Goal: Transaction & Acquisition: Book appointment/travel/reservation

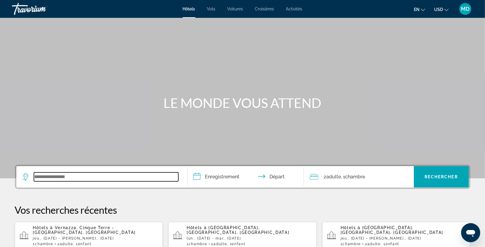
click at [36, 178] on input "Widget de recherche" at bounding box center [106, 177] width 144 height 9
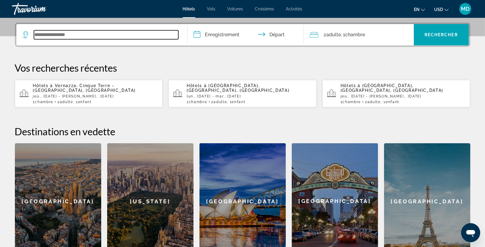
scroll to position [145, 0]
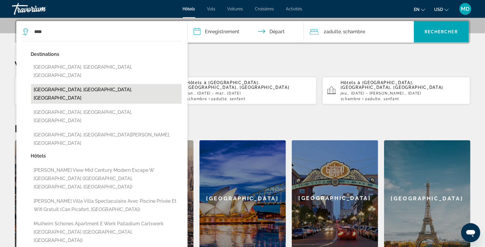
click at [59, 84] on button "[GEOGRAPHIC_DATA], [GEOGRAPHIC_DATA], [GEOGRAPHIC_DATA]" at bounding box center [106, 94] width 151 height 20
type input "**********"
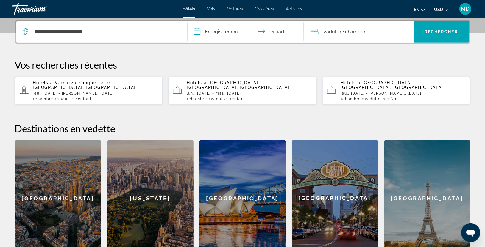
click at [216, 29] on input "**********" at bounding box center [247, 32] width 119 height 23
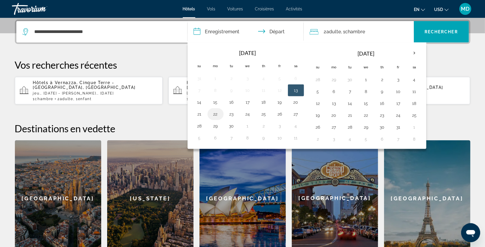
click at [213, 115] on button "22" at bounding box center [216, 114] width 10 height 8
click at [229, 114] on button "23" at bounding box center [232, 114] width 10 height 8
type input "**********"
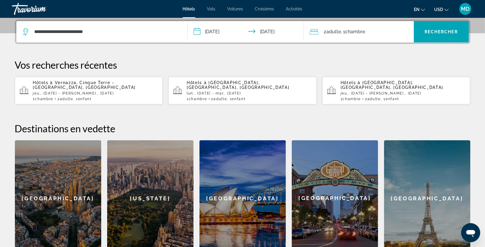
click at [339, 29] on span "Adulte" at bounding box center [334, 32] width 15 height 6
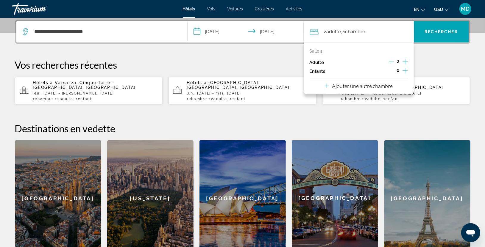
click at [407, 71] on icon "Augmenter les enfants" at bounding box center [405, 70] width 5 height 7
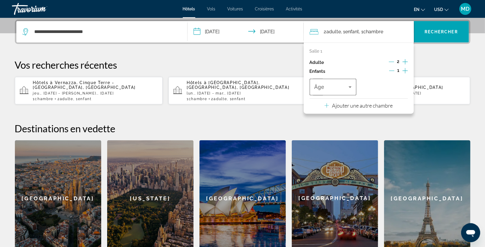
click at [351, 85] on icon "Voyageurs : 2 adultes, 1 enfant" at bounding box center [350, 87] width 7 height 7
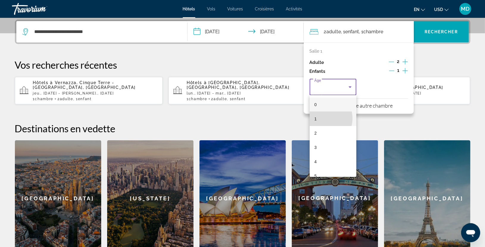
click at [321, 119] on mat-option "1" at bounding box center [333, 119] width 47 height 14
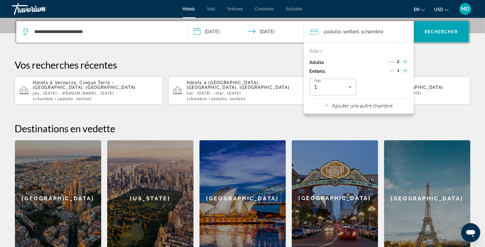
click at [433, 108] on div "**********" at bounding box center [242, 138] width 479 height 237
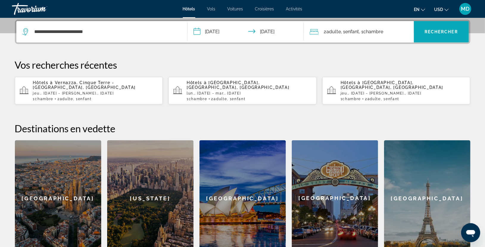
click at [432, 33] on span "Rechercher" at bounding box center [441, 31] width 33 height 5
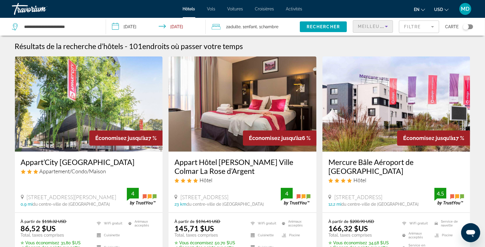
click at [385, 24] on icon "Trier par" at bounding box center [386, 26] width 7 height 7
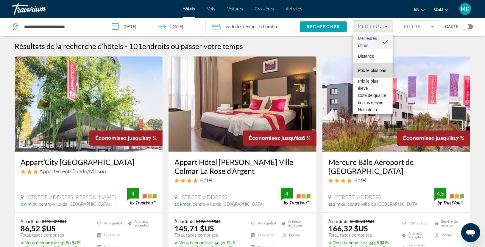
click at [373, 68] on span "Prix le plus bas" at bounding box center [372, 70] width 28 height 5
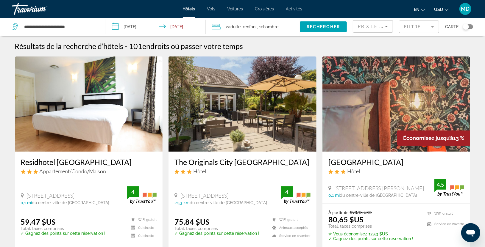
drag, startPoint x: 468, startPoint y: 43, endPoint x: 297, endPoint y: 53, distance: 170.9
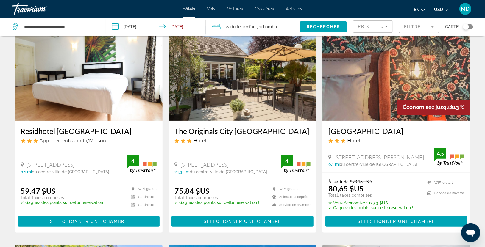
scroll to position [18, 0]
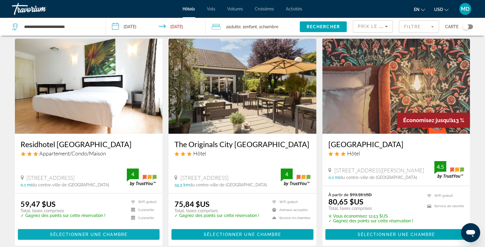
click at [110, 236] on span "Sélectionner une chambre" at bounding box center [88, 235] width 77 height 5
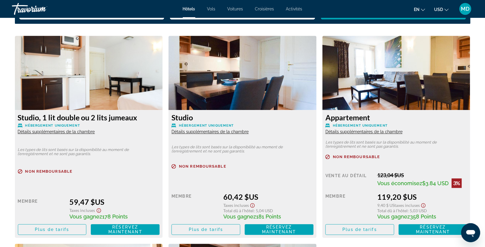
scroll to position [820, 0]
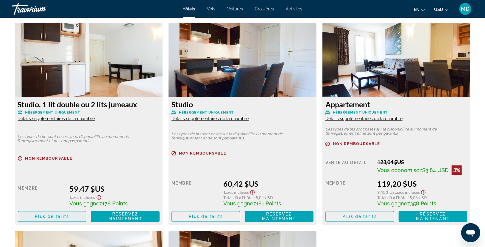
click at [46, 216] on span "Plus de tarifs" at bounding box center [52, 216] width 34 height 5
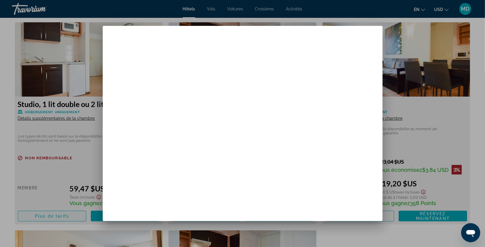
scroll to position [0, 0]
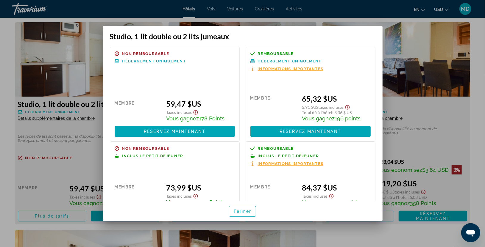
click at [482, 42] on div at bounding box center [242, 123] width 485 height 247
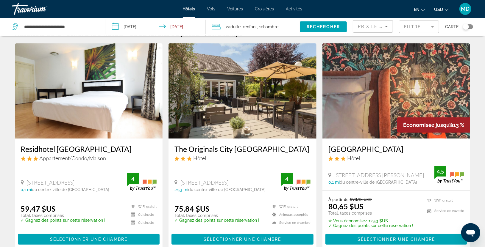
scroll to position [26, 0]
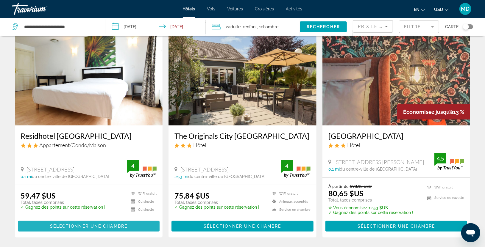
click at [81, 224] on span "Sélectionner une chambre" at bounding box center [88, 226] width 77 height 5
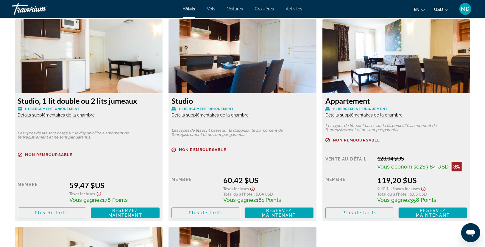
scroll to position [834, 0]
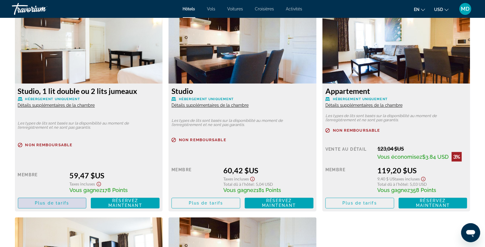
click at [57, 206] on span "Contenu principal" at bounding box center [52, 203] width 68 height 14
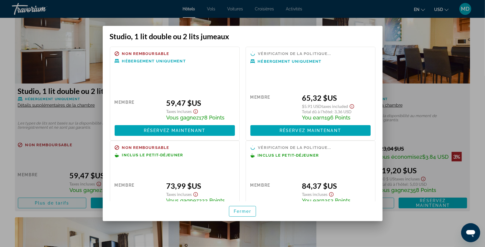
scroll to position [0, 0]
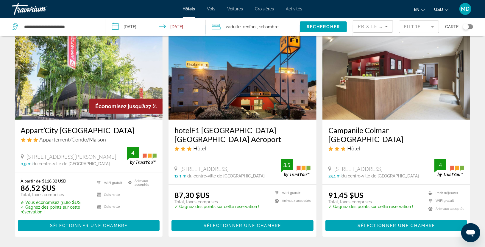
scroll to position [238, 0]
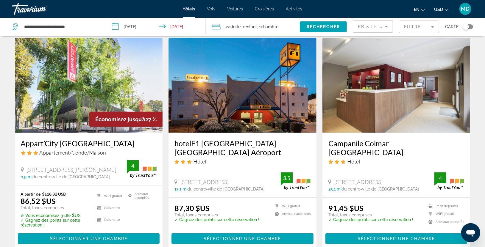
click at [230, 87] on img "Contenu principal" at bounding box center [243, 85] width 148 height 95
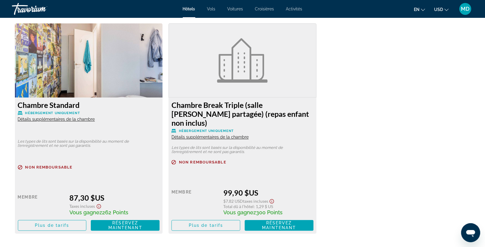
scroll to position [820, 0]
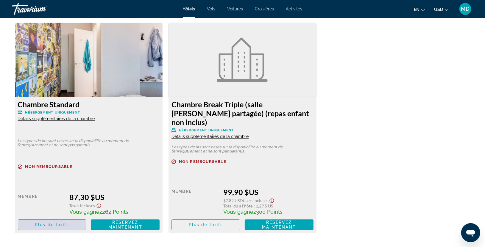
click at [43, 223] on span "Plus de tarifs" at bounding box center [52, 225] width 34 height 5
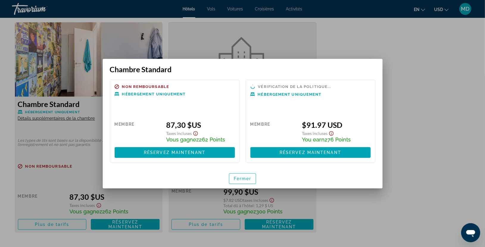
scroll to position [0, 0]
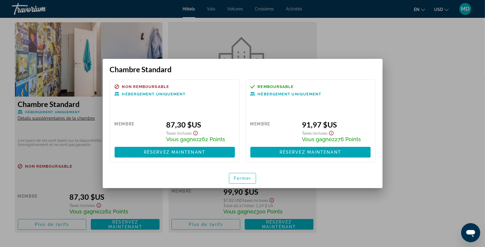
click at [466, 141] on div at bounding box center [242, 123] width 485 height 247
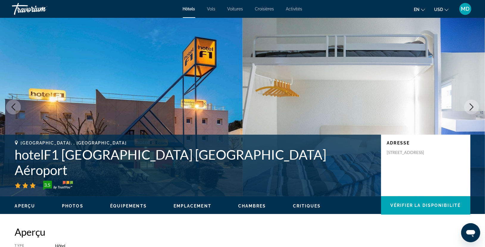
scroll to position [820, 0]
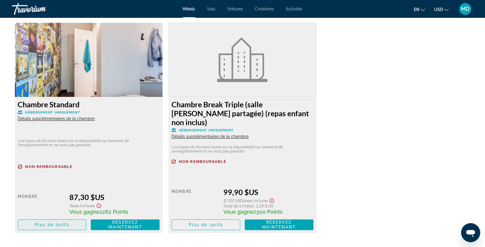
click at [46, 223] on span "Plus de tarifs" at bounding box center [52, 225] width 34 height 5
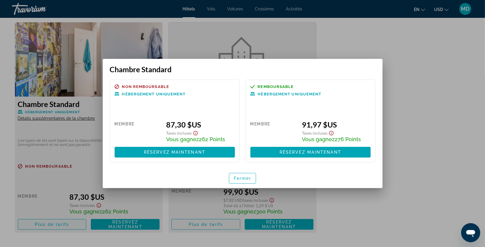
scroll to position [0, 0]
click at [432, 116] on div at bounding box center [242, 123] width 485 height 247
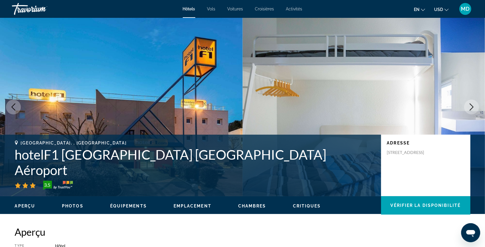
scroll to position [820, 0]
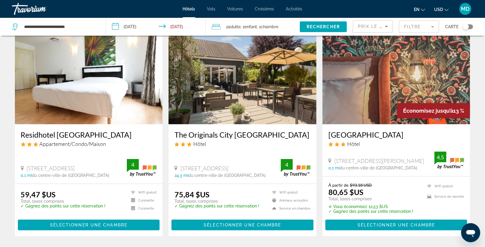
scroll to position [40, 0]
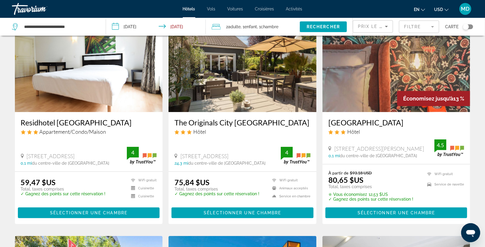
click at [259, 93] on img "Contenu principal" at bounding box center [243, 64] width 148 height 95
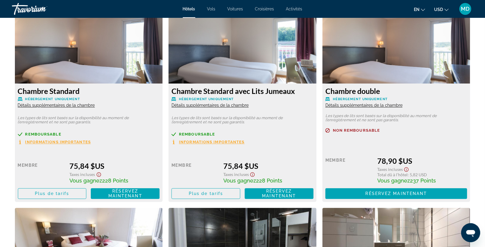
scroll to position [834, 0]
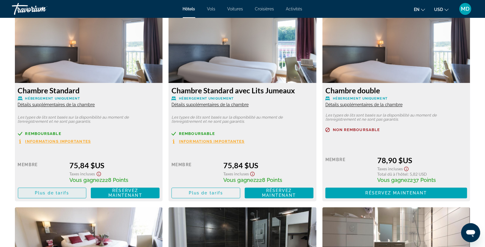
click at [48, 191] on span "Plus de tarifs" at bounding box center [52, 193] width 34 height 5
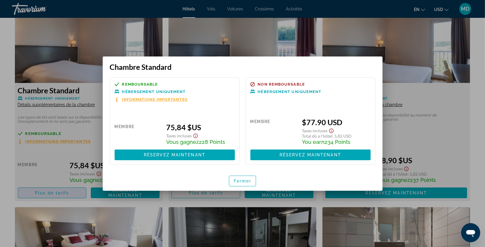
scroll to position [0, 0]
click at [473, 140] on div at bounding box center [242, 123] width 485 height 247
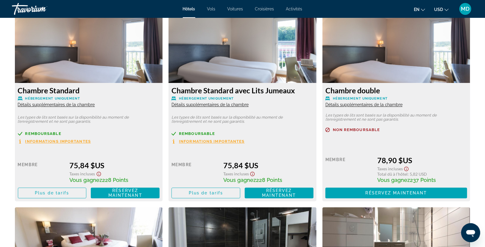
scroll to position [847, 0]
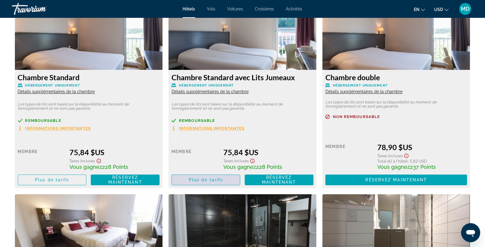
click at [199, 178] on span "Plus de tarifs" at bounding box center [206, 180] width 34 height 5
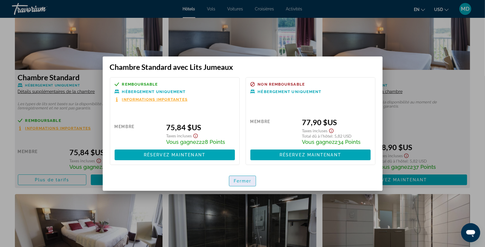
click at [239, 181] on span "Fermer" at bounding box center [243, 181] width 18 height 5
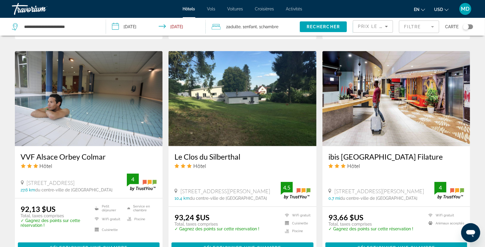
scroll to position [450, 0]
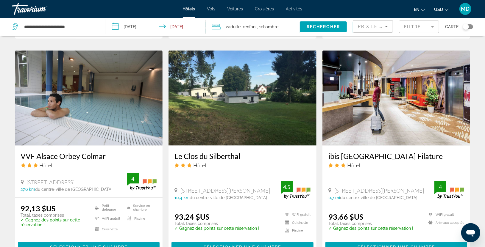
click at [113, 99] on img "Contenu principal" at bounding box center [89, 98] width 148 height 95
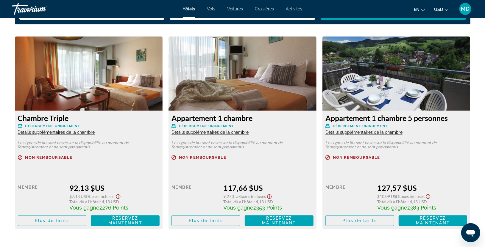
scroll to position [807, 0]
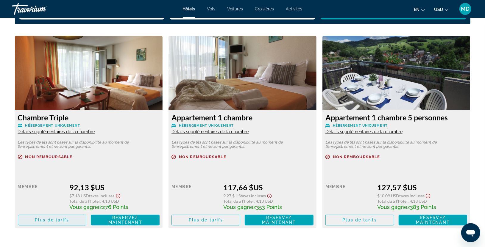
click at [49, 219] on span "Plus de tarifs" at bounding box center [52, 220] width 34 height 5
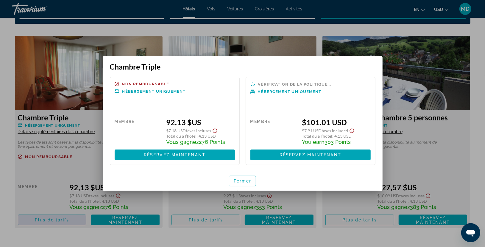
scroll to position [0, 0]
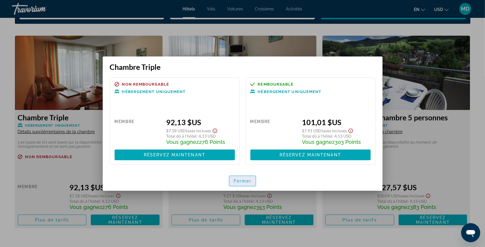
click at [246, 182] on span "Fermer" at bounding box center [243, 181] width 18 height 5
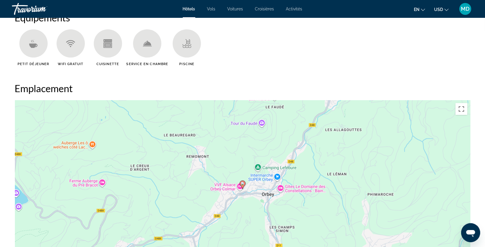
scroll to position [446, 0]
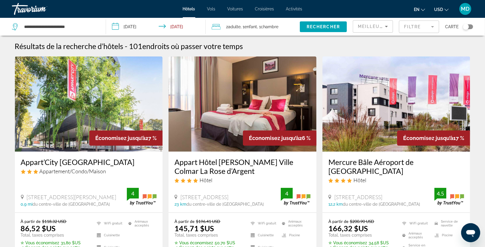
scroll to position [217, 0]
click at [191, 9] on span "Hôtels" at bounding box center [189, 9] width 13 height 5
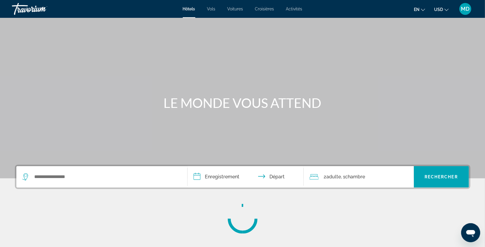
click at [210, 11] on span "Vols" at bounding box center [211, 9] width 8 height 5
